Goal: Check status: Check status

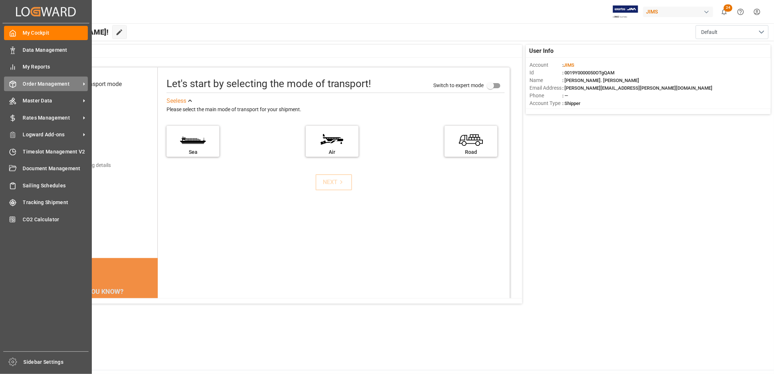
click at [26, 84] on span "Order Management" at bounding box center [52, 84] width 58 height 8
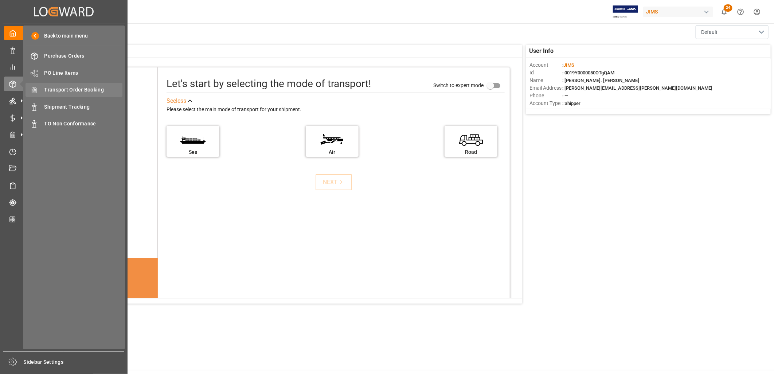
click at [58, 88] on span "Transport Order Booking" at bounding box center [83, 90] width 78 height 8
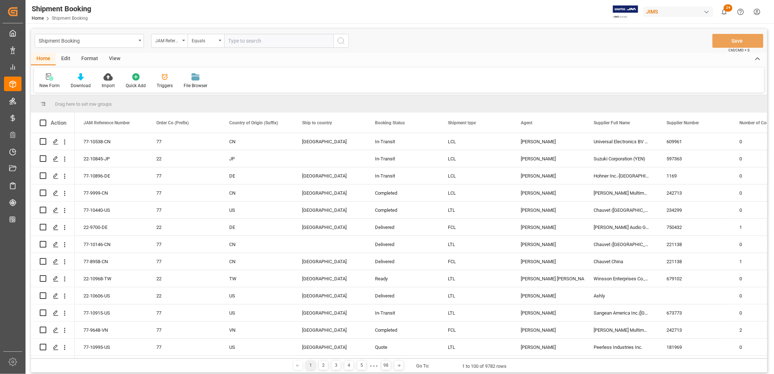
click at [242, 41] on input "text" at bounding box center [278, 41] width 109 height 14
type input "22-10267-JP"
click at [341, 40] on icon "search button" at bounding box center [341, 40] width 9 height 9
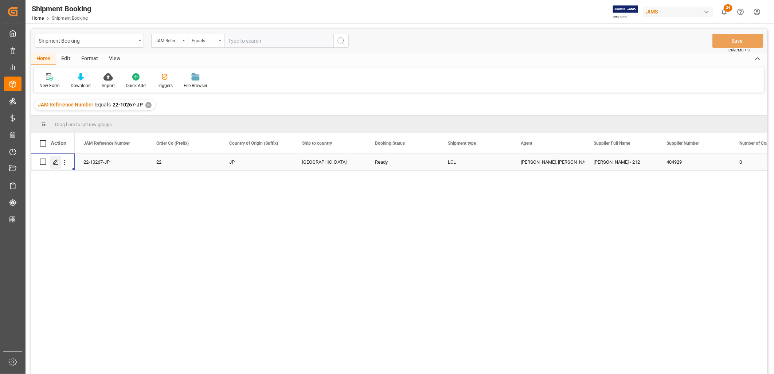
click at [57, 159] on icon "Press SPACE to select this row." at bounding box center [56, 162] width 6 height 6
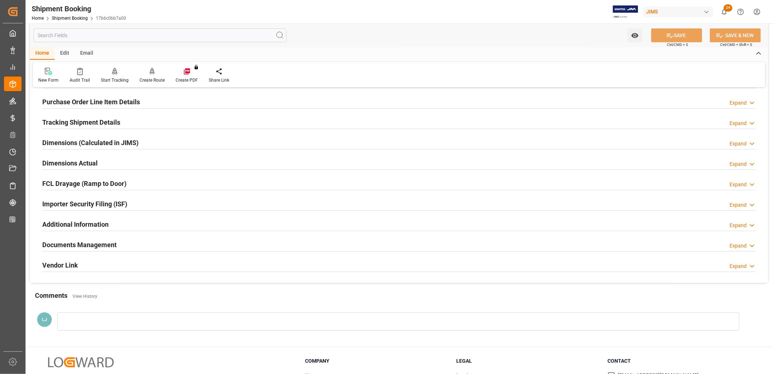
scroll to position [121, 0]
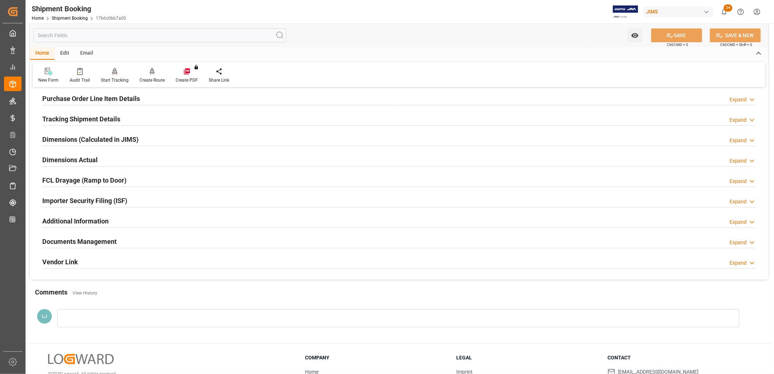
click at [89, 239] on h2 "Documents Management" at bounding box center [79, 241] width 74 height 10
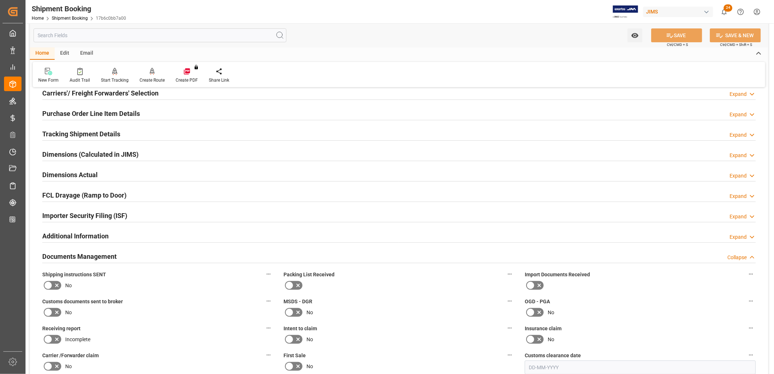
scroll to position [0, 0]
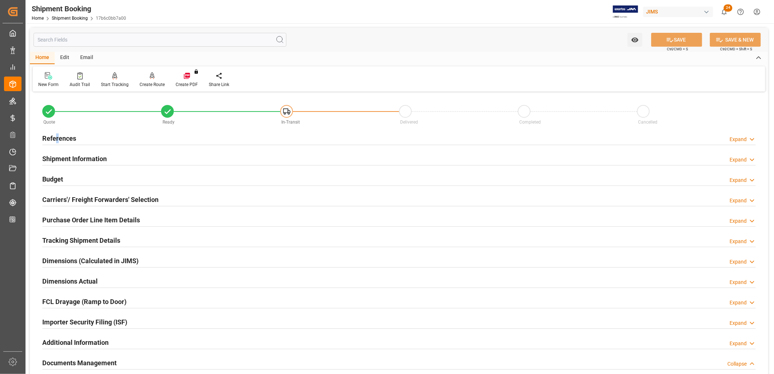
click at [57, 136] on h2 "References" at bounding box center [59, 138] width 34 height 10
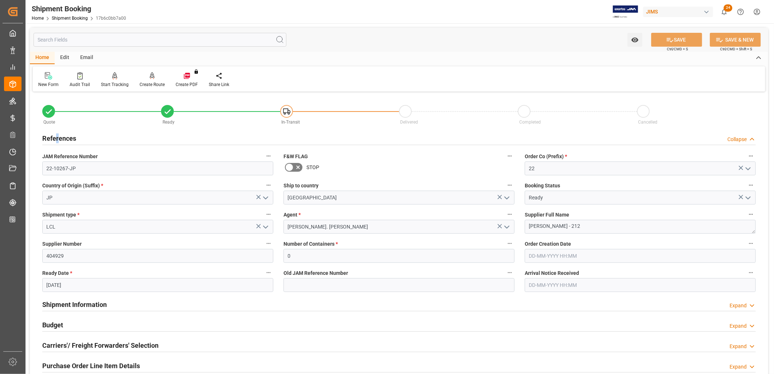
click at [749, 197] on polyline "open menu" at bounding box center [748, 198] width 4 height 2
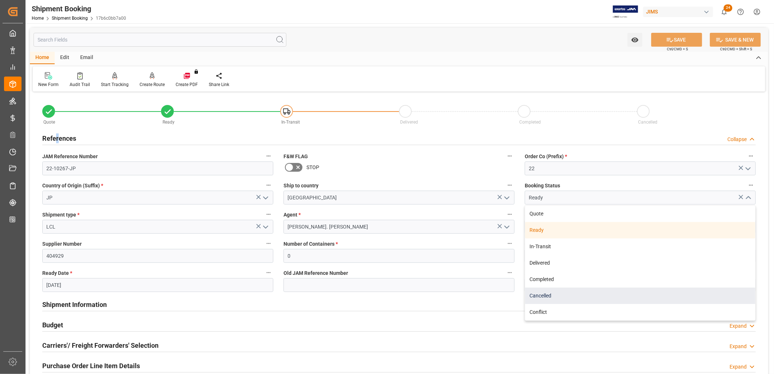
click at [548, 294] on div "Cancelled" at bounding box center [640, 295] width 230 height 16
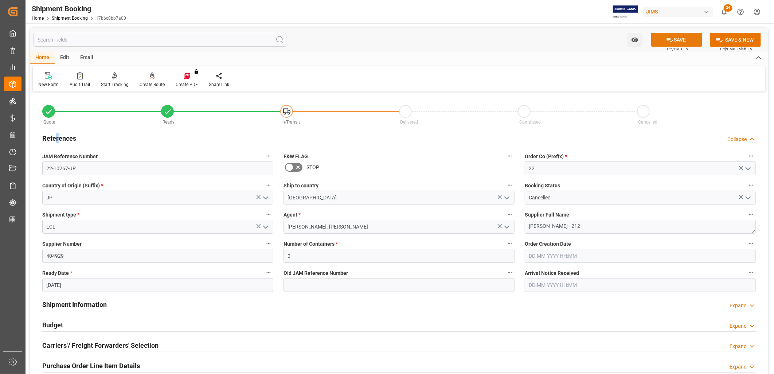
click at [683, 41] on button "SAVE" at bounding box center [676, 40] width 51 height 14
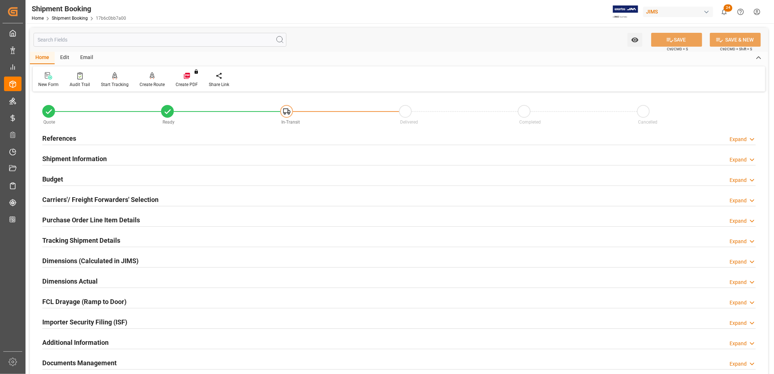
click at [67, 139] on h2 "References" at bounding box center [59, 138] width 34 height 10
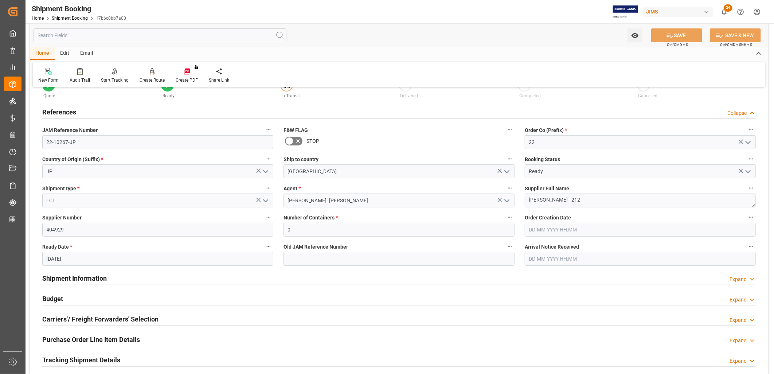
scroll to position [40, 0]
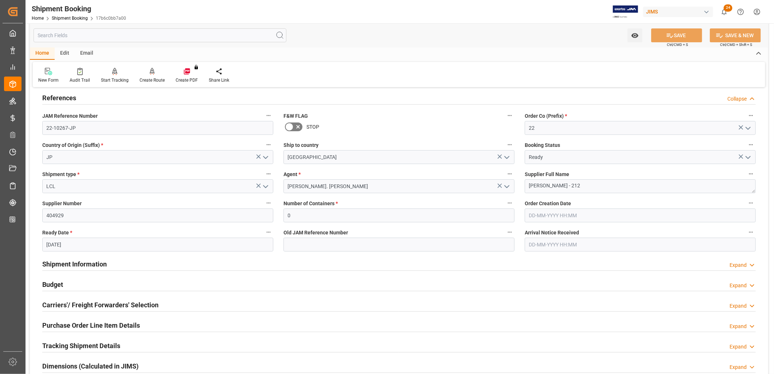
click at [749, 157] on polyline "open menu" at bounding box center [748, 157] width 4 height 2
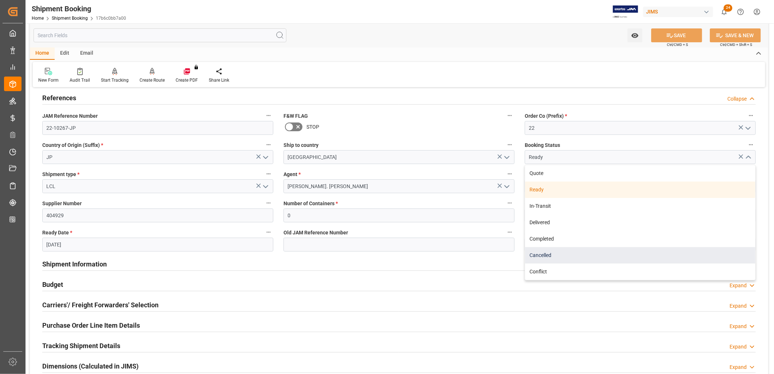
click at [540, 254] on div "Cancelled" at bounding box center [640, 255] width 230 height 16
type input "Cancelled"
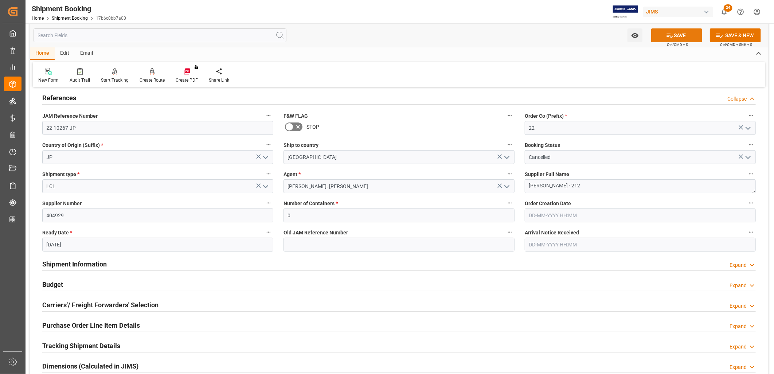
click at [683, 35] on button "SAVE" at bounding box center [676, 35] width 51 height 14
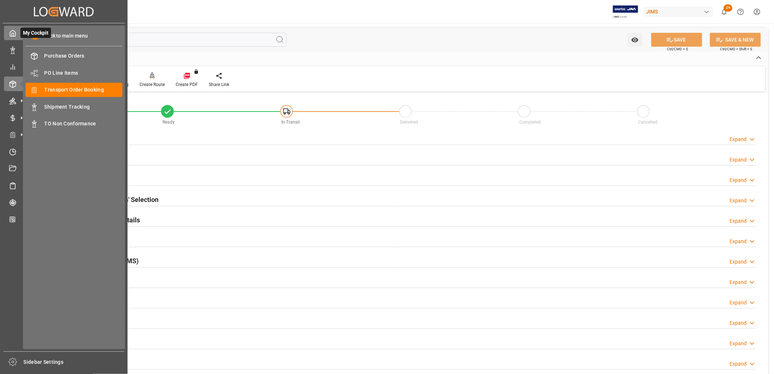
click at [12, 34] on icon at bounding box center [12, 33] width 7 height 7
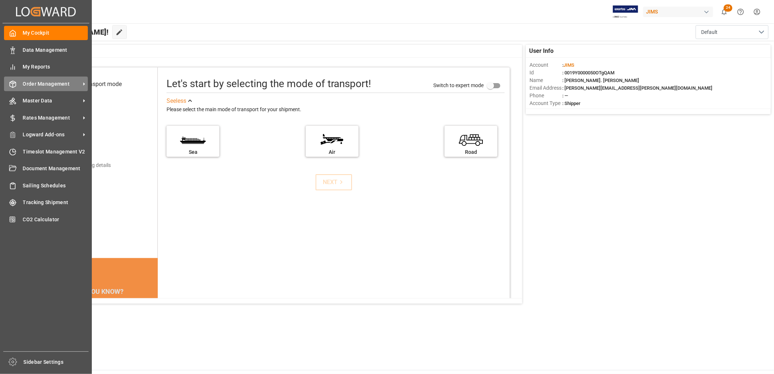
click at [28, 80] on span "Order Management" at bounding box center [52, 84] width 58 height 8
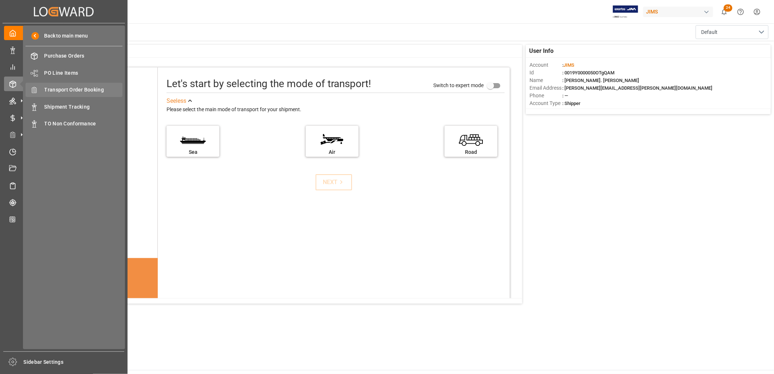
click at [86, 89] on span "Transport Order Booking" at bounding box center [83, 90] width 78 height 8
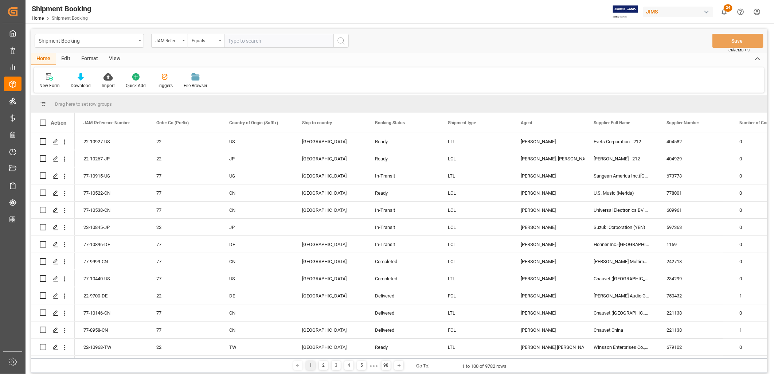
click at [232, 39] on input "text" at bounding box center [278, 41] width 109 height 14
type input "22-10500-JP"
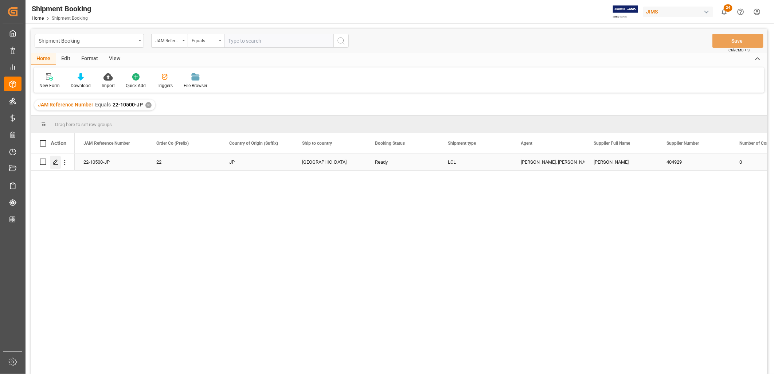
click at [55, 163] on icon "Press SPACE to select this row." at bounding box center [56, 162] width 6 height 6
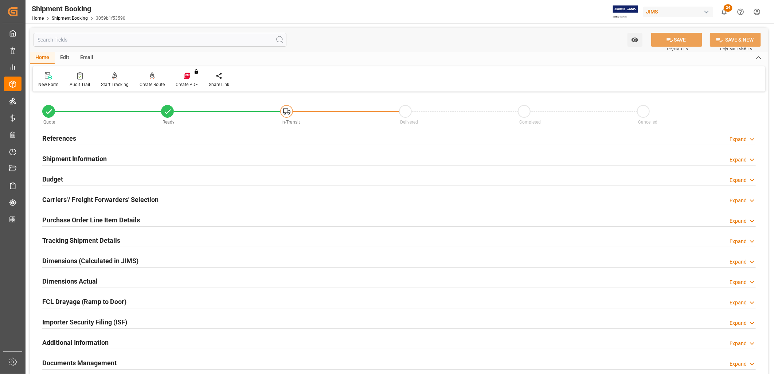
scroll to position [40, 0]
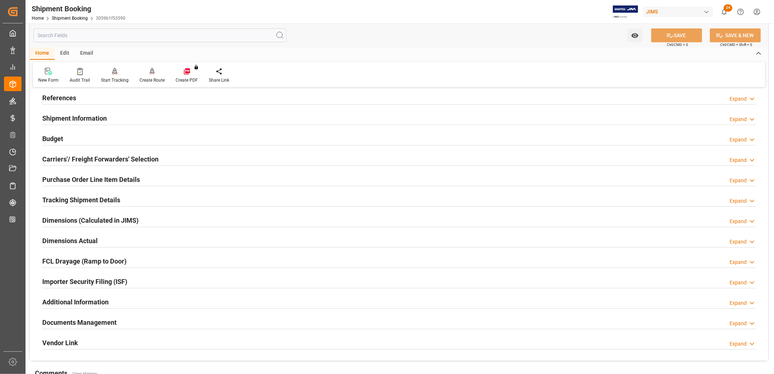
click at [101, 322] on h2 "Documents Management" at bounding box center [79, 322] width 74 height 10
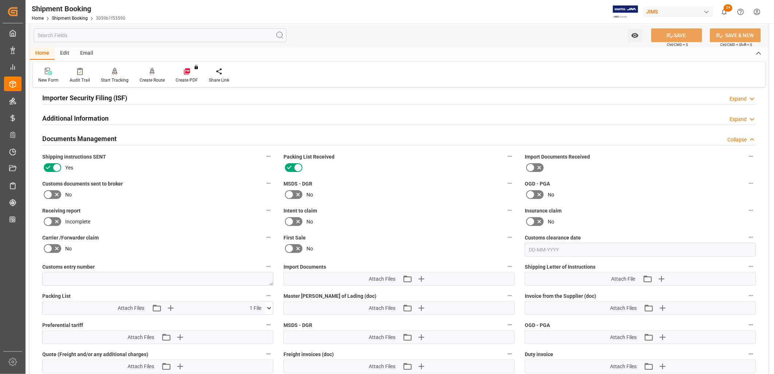
scroll to position [243, 0]
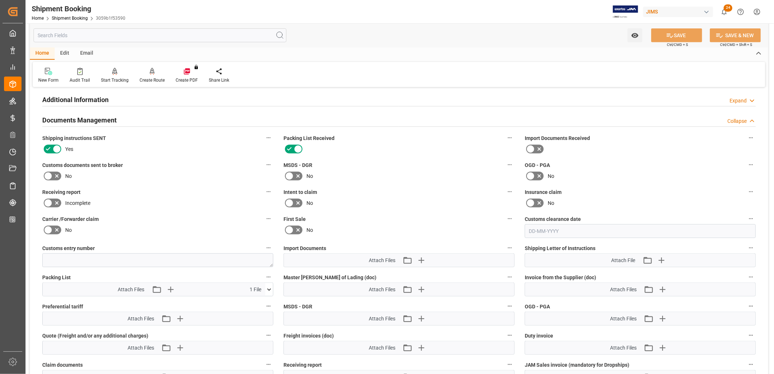
click at [270, 288] on icon at bounding box center [269, 290] width 8 height 8
click at [266, 301] on icon at bounding box center [265, 303] width 7 height 5
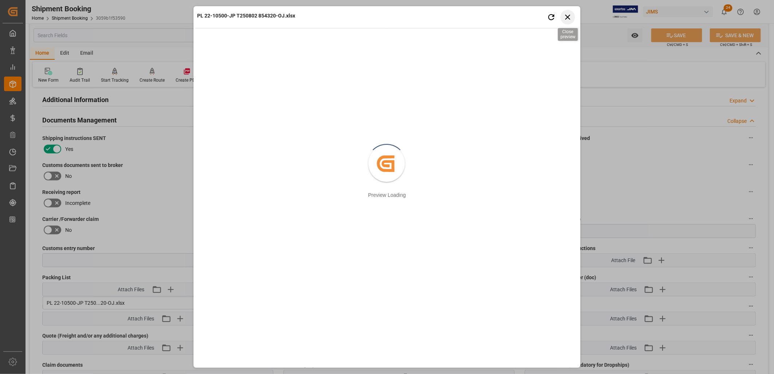
click at [567, 15] on icon "button" at bounding box center [567, 16] width 9 height 9
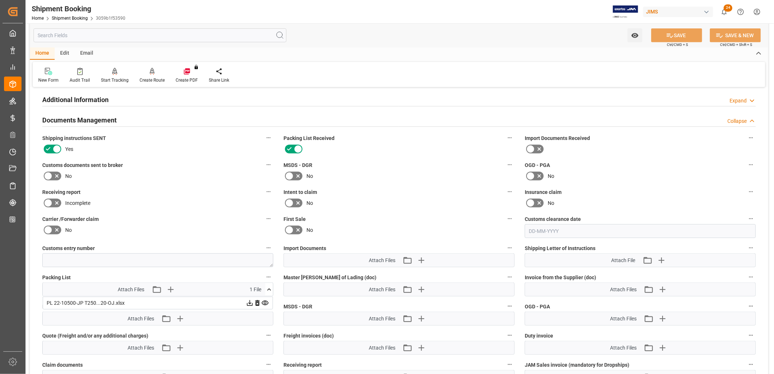
click at [250, 301] on icon at bounding box center [250, 303] width 8 height 8
click at [267, 286] on icon at bounding box center [269, 290] width 8 height 8
click at [268, 286] on icon at bounding box center [269, 290] width 8 height 8
